Goal: Task Accomplishment & Management: Use online tool/utility

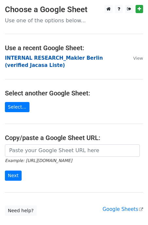
click at [45, 56] on strong "INTERNAL RESEARCH_Makler Berlin (verified Jacasa Liste)" at bounding box center [54, 61] width 98 height 13
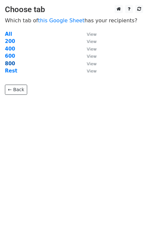
click at [10, 62] on strong "800" at bounding box center [10, 64] width 10 height 6
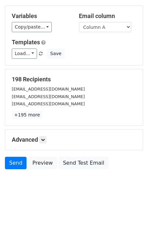
scroll to position [59, 0]
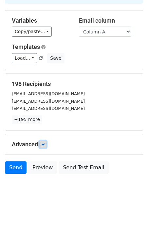
click at [43, 145] on icon at bounding box center [43, 144] width 4 height 4
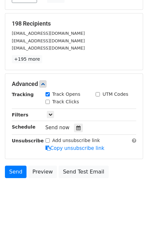
scroll to position [127, 0]
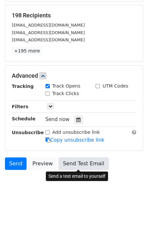
click at [72, 164] on link "Send Test Email" at bounding box center [84, 163] width 50 height 12
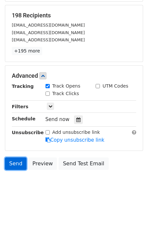
click at [15, 166] on link "Send" at bounding box center [16, 163] width 22 height 12
